Goal: Find specific page/section: Find specific page/section

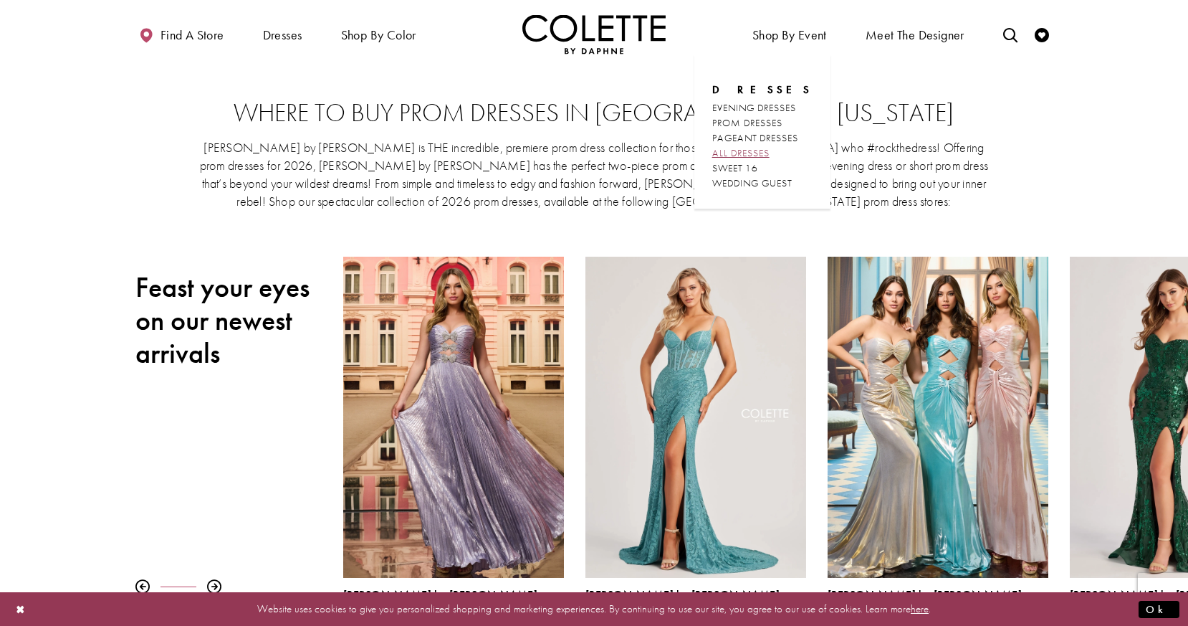
click at [766, 153] on span "ALL DRESSES" at bounding box center [741, 152] width 57 height 13
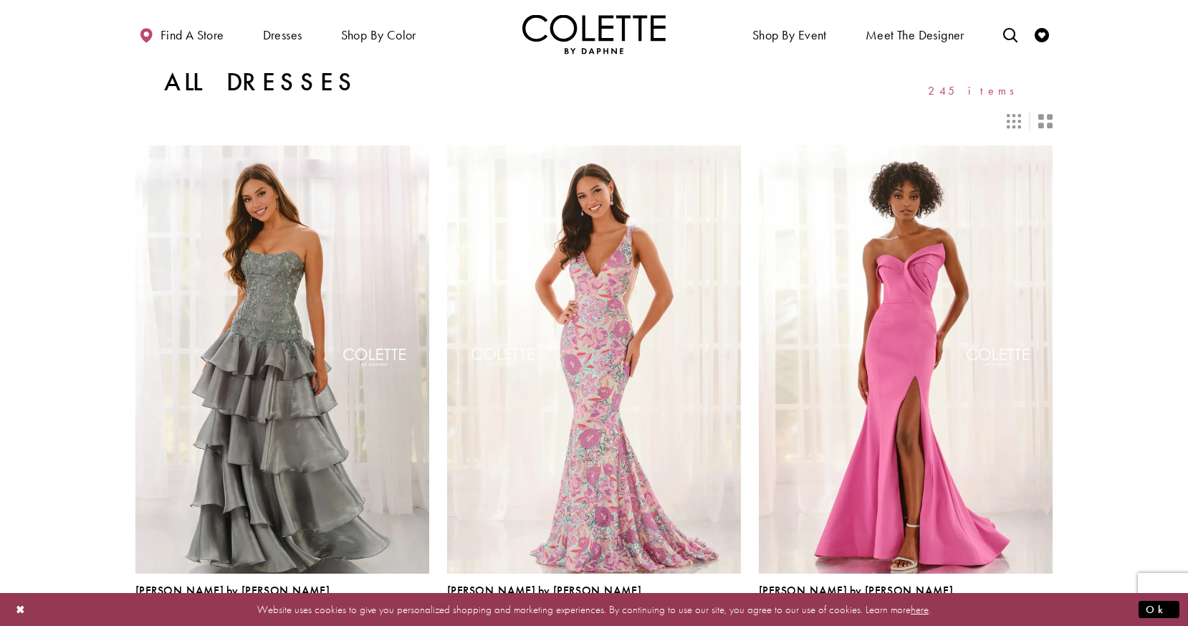
click at [1044, 120] on icon "Switch layout to 2 columns" at bounding box center [1046, 121] width 14 height 14
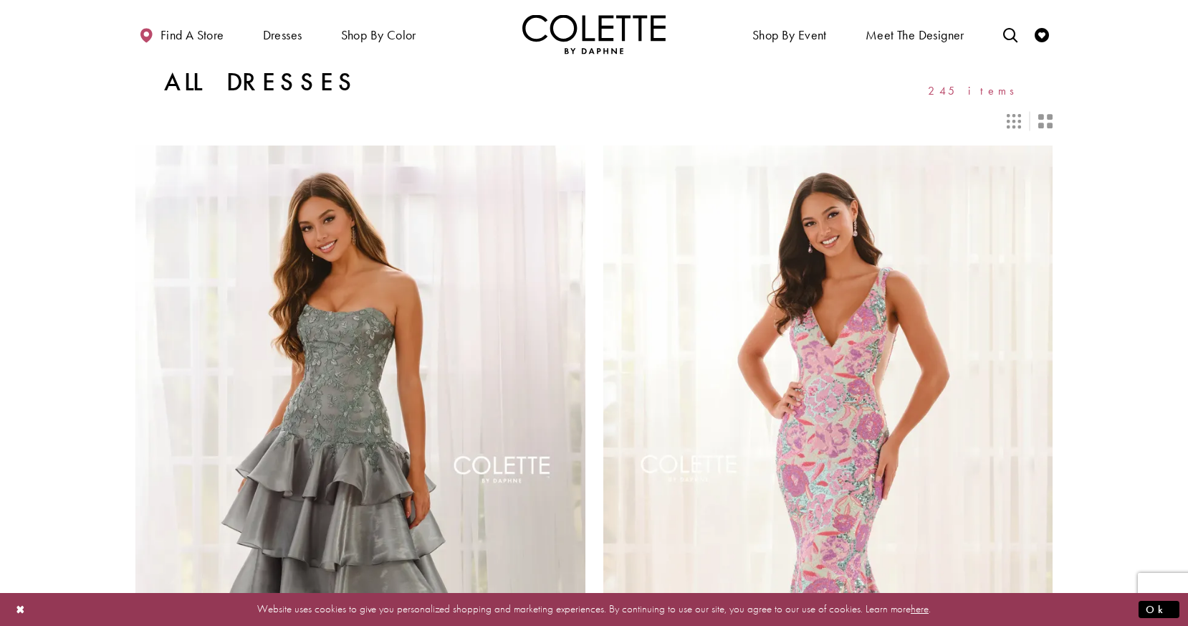
click at [1007, 118] on icon "Switch layout to 3 columns" at bounding box center [1014, 121] width 14 height 14
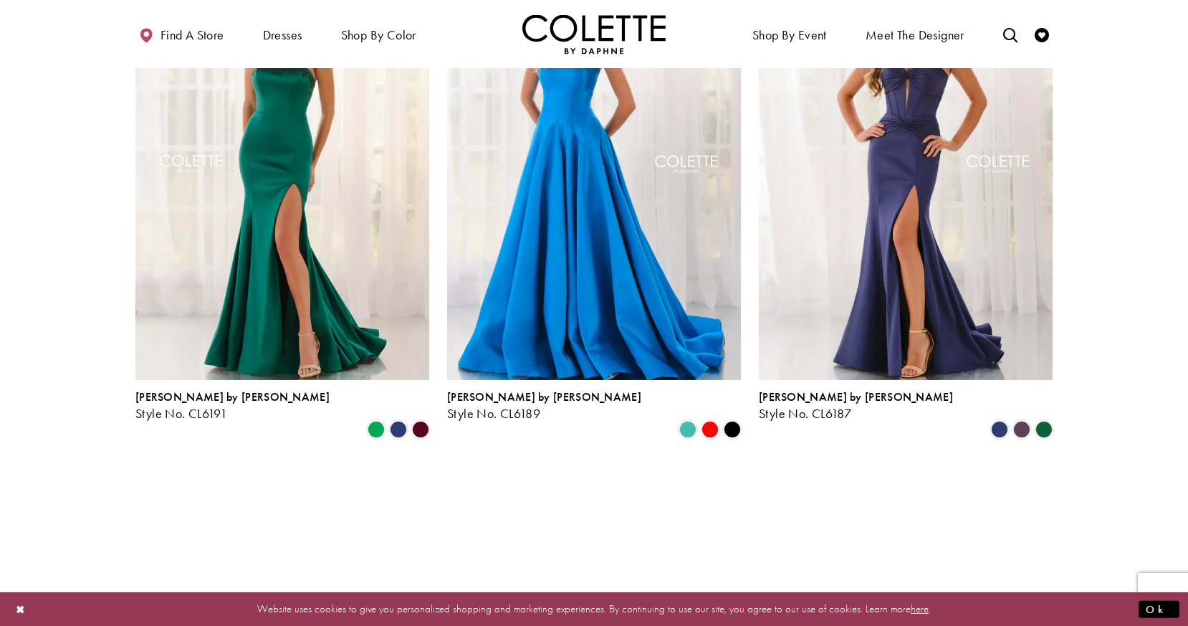
scroll to position [1779, 0]
